Goal: Task Accomplishment & Management: Manage account settings

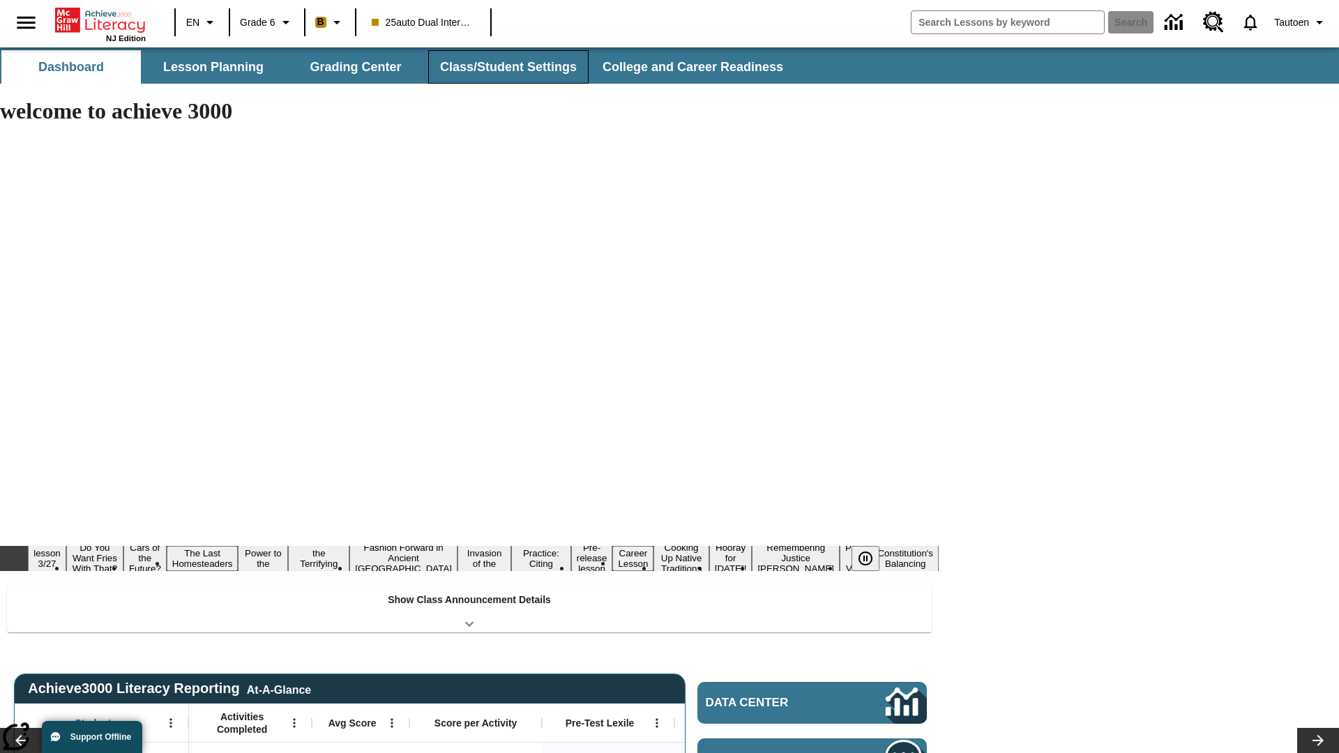
click at [506, 67] on button "Class/Student Settings" at bounding box center [508, 66] width 160 height 33
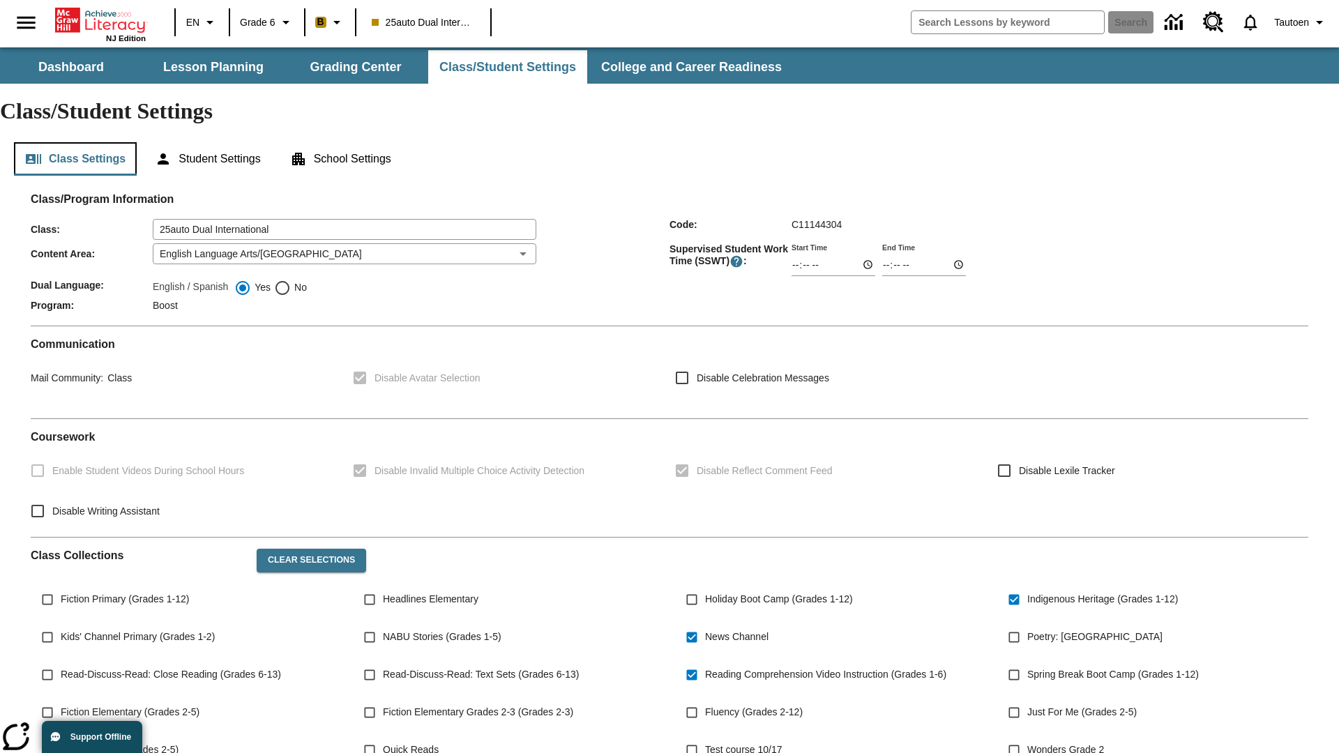
click at [75, 142] on button "Class Settings" at bounding box center [75, 158] width 123 height 33
click at [297, 280] on span "No" at bounding box center [299, 287] width 16 height 15
click at [291, 280] on input "No" at bounding box center [282, 288] width 17 height 17
radio input "true"
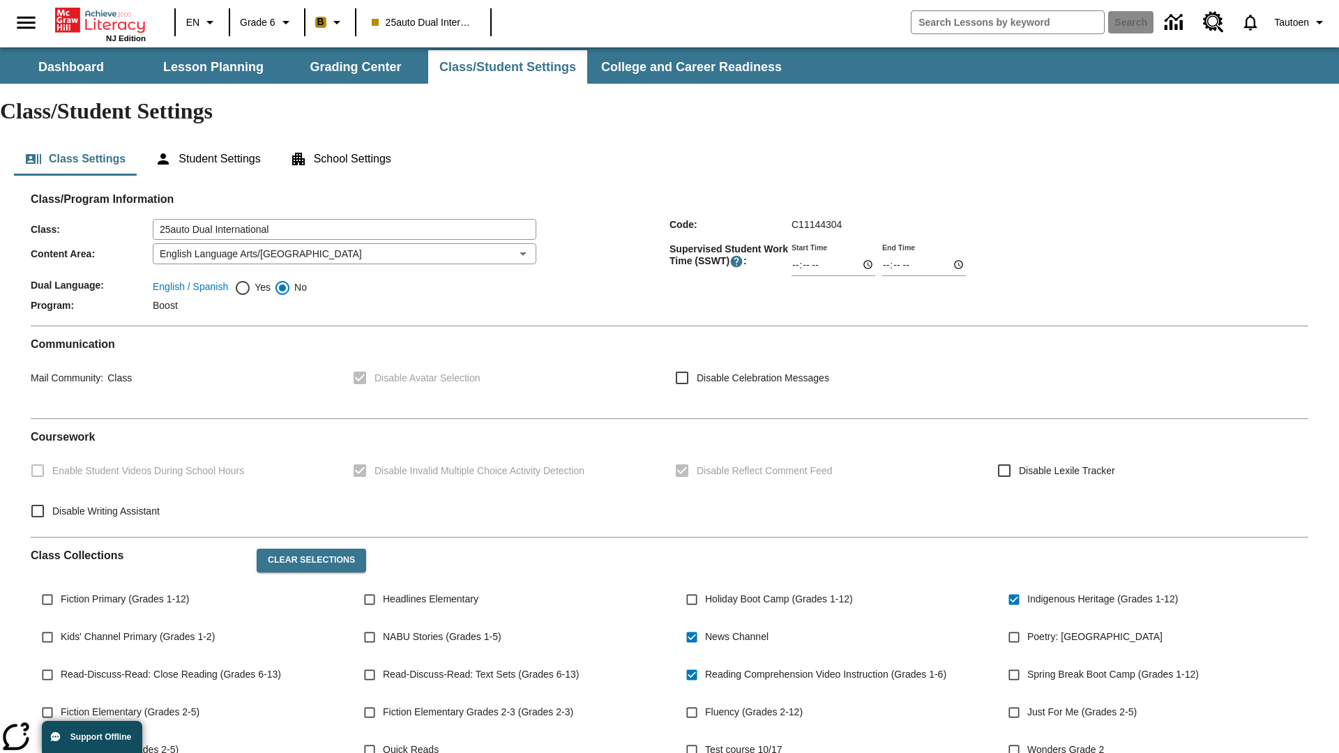
scroll to position [204, 0]
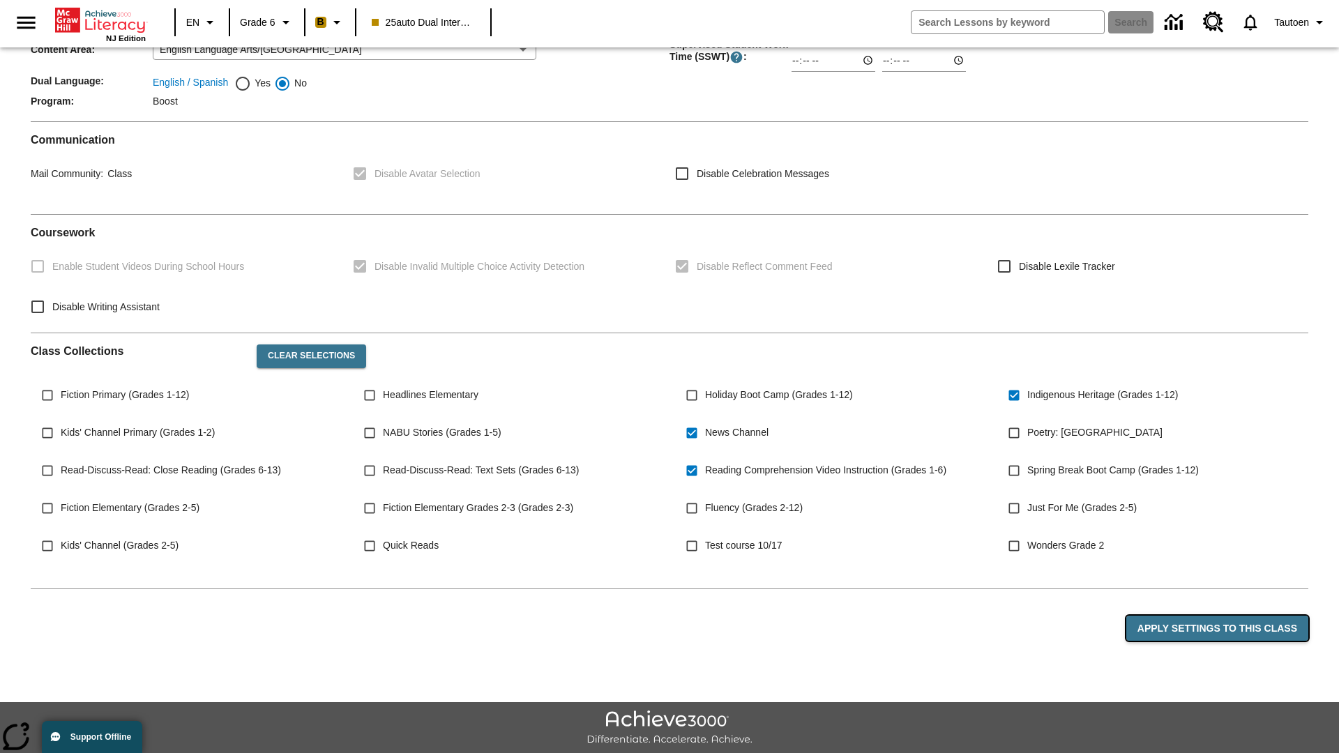
click at [1220, 616] on button "Apply Settings to this Class" at bounding box center [1218, 629] width 182 height 26
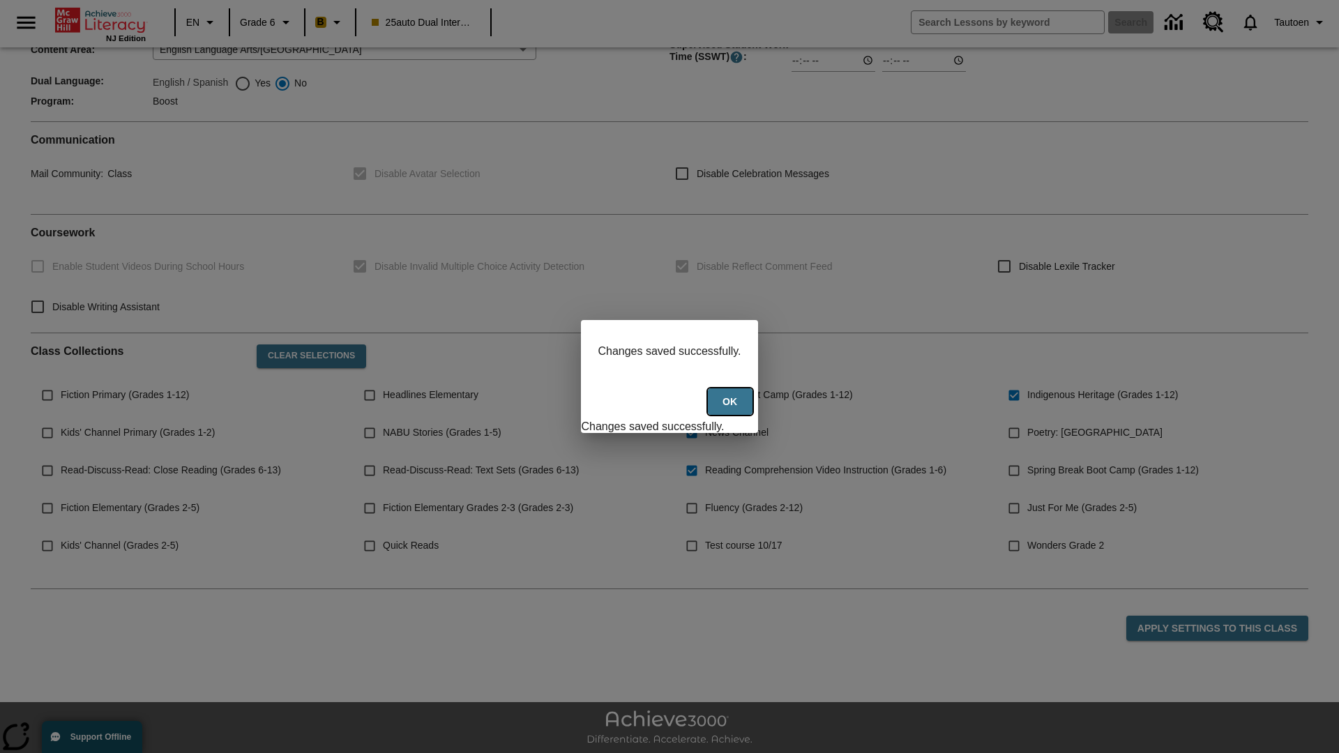
click at [732, 410] on button "Ok" at bounding box center [730, 402] width 45 height 27
